Goal: Task Accomplishment & Management: Complete application form

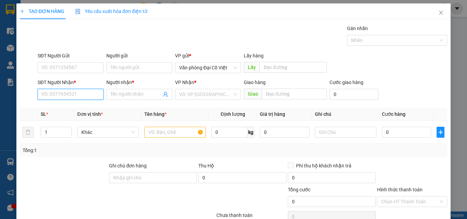
click at [90, 94] on input "SĐT Người Nhận *" at bounding box center [71, 94] width 66 height 11
type input "0984505288"
click at [82, 106] on div "0984505288 - HOÀN YẾN" at bounding box center [69, 108] width 57 height 8
type input "HOÀN YẾN"
type input "VP"
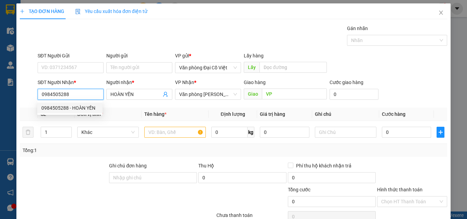
type input "120.000"
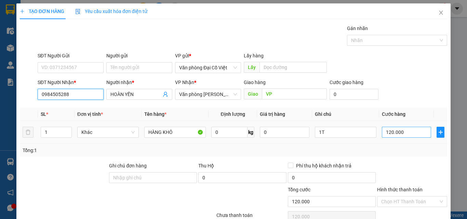
type input "0984505288"
click at [413, 135] on input "120.000" at bounding box center [406, 132] width 49 height 11
click at [414, 136] on input "120.000" at bounding box center [406, 132] width 49 height 11
click at [408, 133] on input "120.000" at bounding box center [406, 132] width 49 height 11
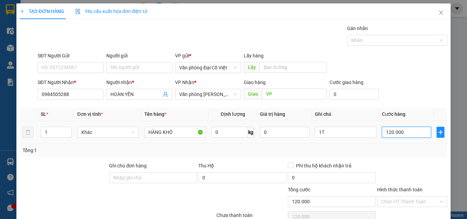
click at [408, 133] on input "120.000" at bounding box center [406, 132] width 49 height 11
click at [399, 155] on div "Tổng: 1" at bounding box center [233, 150] width 427 height 13
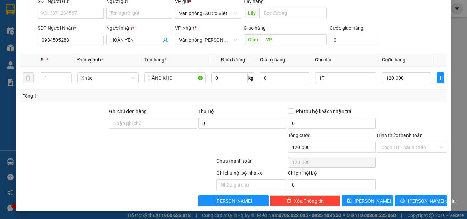
scroll to position [55, 0]
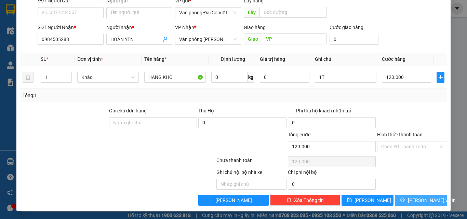
drag, startPoint x: 410, startPoint y: 197, endPoint x: 415, endPoint y: 200, distance: 6.0
click at [411, 197] on button "[PERSON_NAME] và In" at bounding box center [421, 200] width 52 height 11
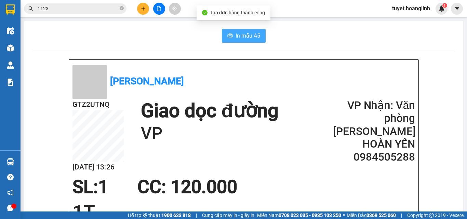
click at [232, 38] on button "In mẫu A5" at bounding box center [244, 36] width 44 height 14
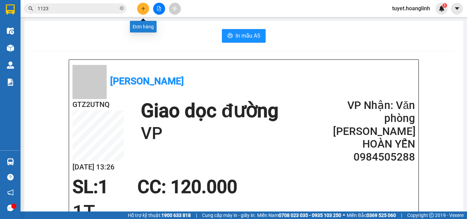
click at [141, 11] on button at bounding box center [143, 9] width 12 height 12
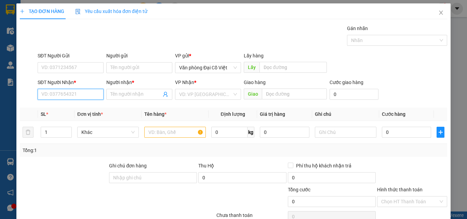
click at [77, 94] on input "SĐT Người Nhận *" at bounding box center [71, 94] width 66 height 11
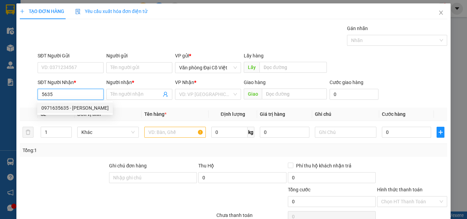
click at [68, 107] on div "0971635635 - [PERSON_NAME]" at bounding box center [74, 108] width 67 height 8
type input "0971635635"
type input "[PERSON_NAME]"
type input "50.000"
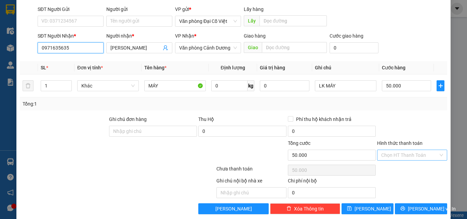
scroll to position [55, 0]
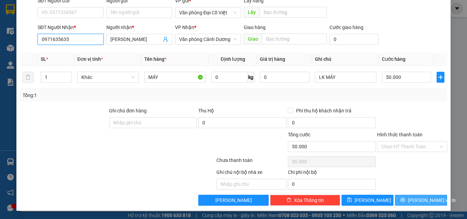
type input "0971635635"
click at [412, 201] on span "[PERSON_NAME] và In" at bounding box center [432, 201] width 48 height 8
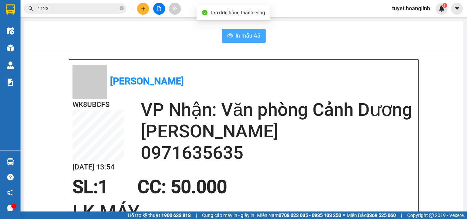
click at [250, 36] on span "In mẫu A5" at bounding box center [248, 35] width 25 height 9
